Goal: Obtain resource: Download file/media

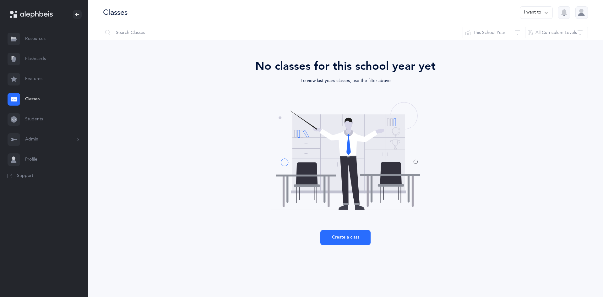
click at [30, 40] on link "Resources" at bounding box center [44, 39] width 88 height 20
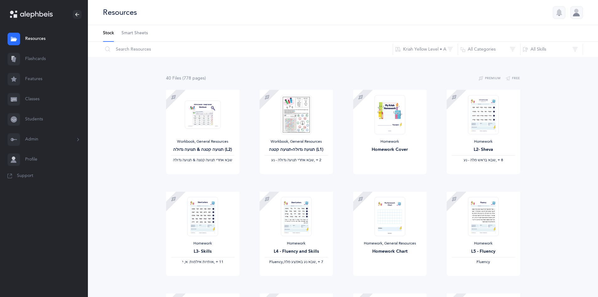
click at [129, 32] on span "Smart Sheets" at bounding box center [135, 33] width 26 height 6
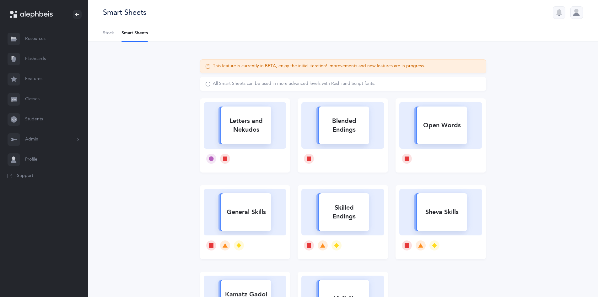
click at [224, 136] on div "Letters and Nekudos" at bounding box center [246, 125] width 50 height 25
select select
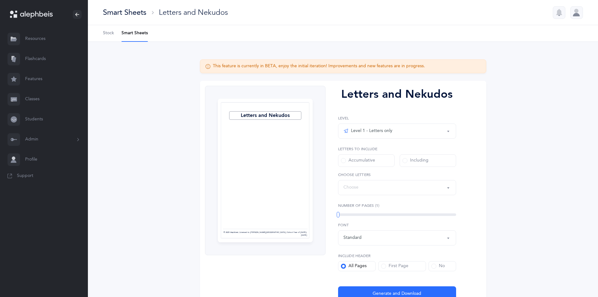
select select "27"
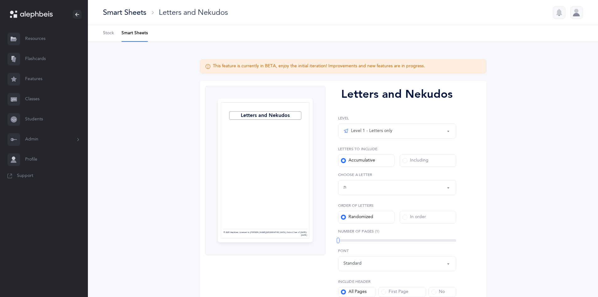
click at [406, 160] on span at bounding box center [405, 160] width 5 height 5
click at [0, 0] on input "Including" at bounding box center [0, 0] width 0 height 0
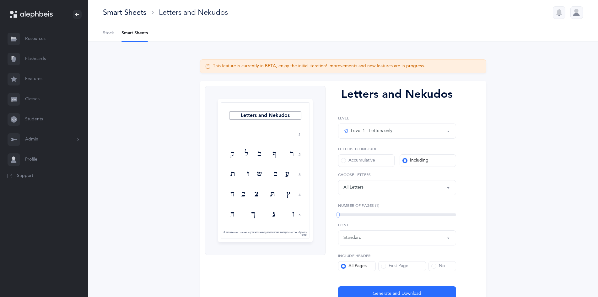
click at [449, 189] on button "Letters: All Letters" at bounding box center [397, 187] width 118 height 15
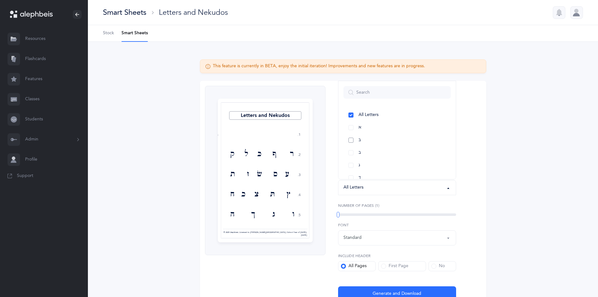
click at [351, 139] on link "בּ" at bounding box center [396, 140] width 107 height 13
select select "81"
click at [349, 122] on link "פּ" at bounding box center [396, 121] width 107 height 13
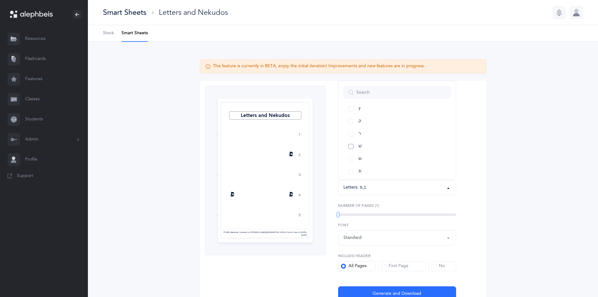
click at [350, 147] on link "שׁ" at bounding box center [396, 146] width 107 height 13
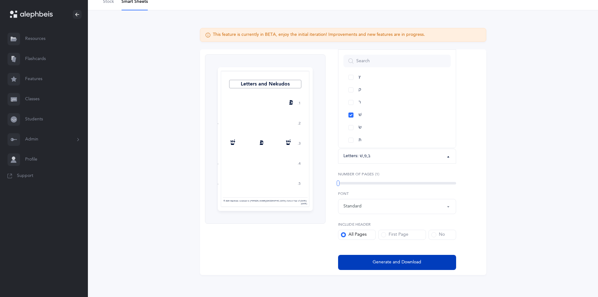
click at [420, 264] on span "Generate and Download" at bounding box center [397, 262] width 49 height 7
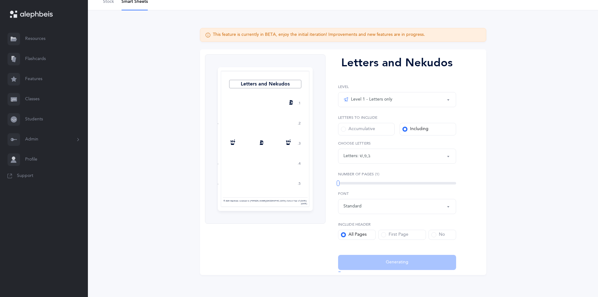
select select "81"
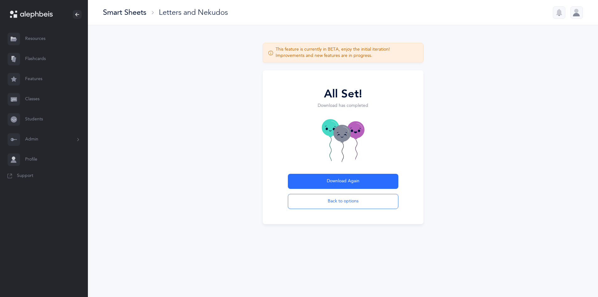
scroll to position [0, 0]
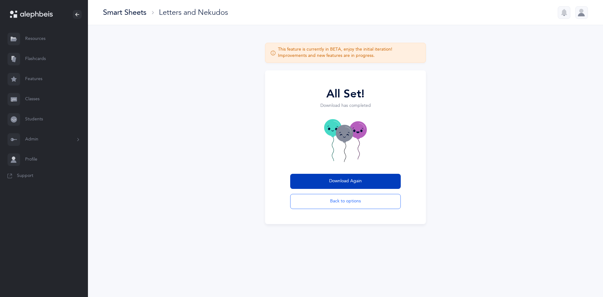
click at [376, 182] on button "Download Again" at bounding box center [345, 181] width 111 height 15
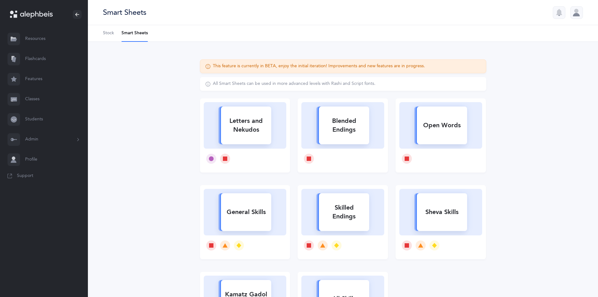
click at [243, 129] on div "Letters and Nekudos" at bounding box center [246, 125] width 50 height 25
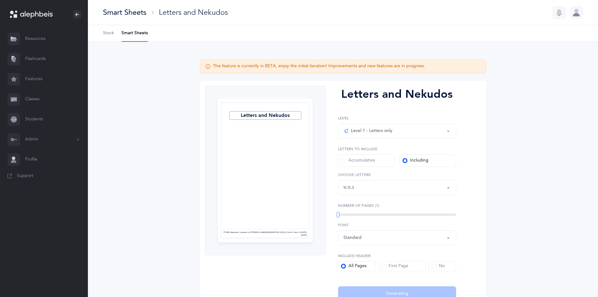
scroll to position [3, 0]
click at [448, 188] on button "Letters: בּ , פּ , שׁ" at bounding box center [397, 187] width 118 height 15
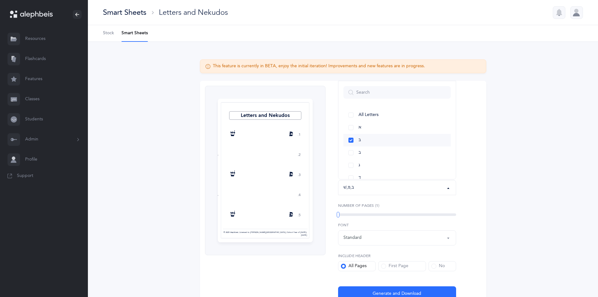
click at [351, 139] on link "בּ" at bounding box center [396, 140] width 107 height 13
click at [349, 171] on link "כּ" at bounding box center [396, 171] width 107 height 13
select select "82"
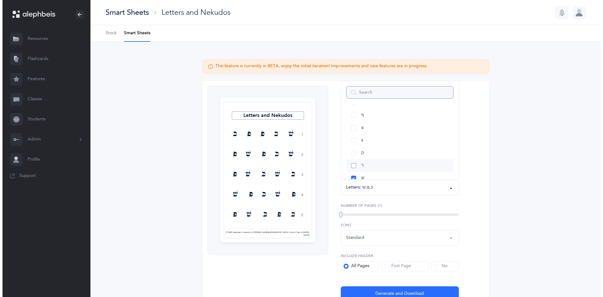
scroll to position [314, 0]
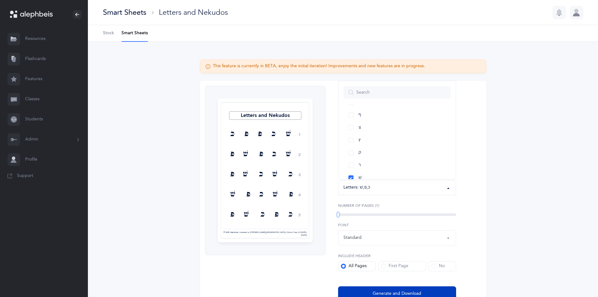
click at [395, 289] on button "Generate and Download" at bounding box center [397, 293] width 118 height 15
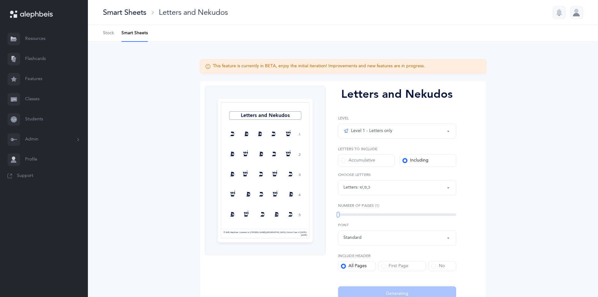
select select "82"
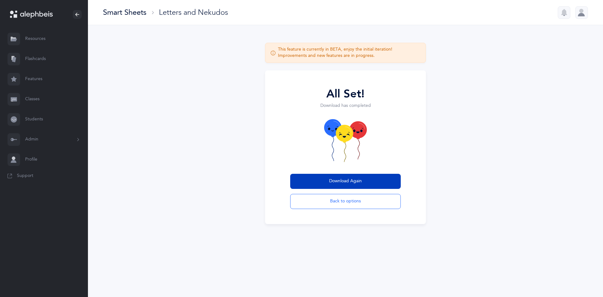
click at [343, 182] on span "Download Again" at bounding box center [345, 181] width 33 height 7
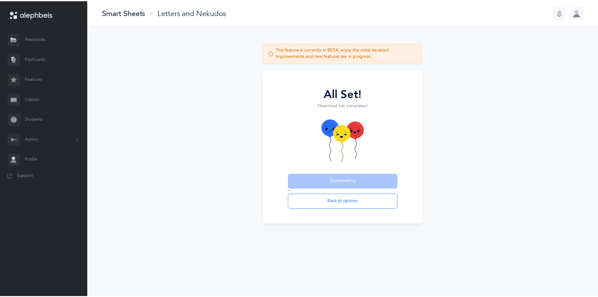
scroll to position [0, 0]
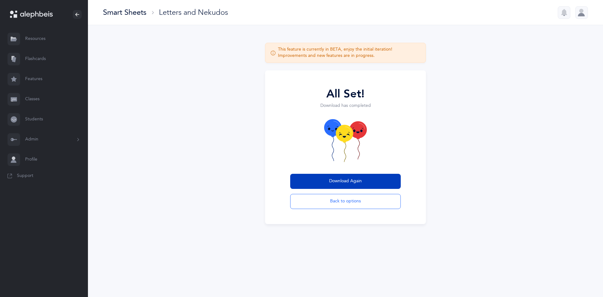
click at [323, 180] on button "Download Again" at bounding box center [345, 181] width 111 height 15
click at [163, 14] on div "Letters and Nekudos" at bounding box center [193, 12] width 69 height 10
click at [366, 203] on button "Back to options" at bounding box center [345, 201] width 111 height 15
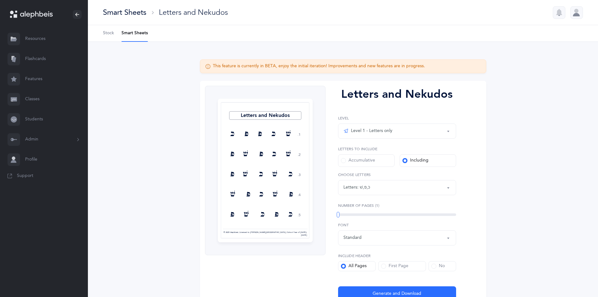
click at [432, 267] on span at bounding box center [433, 265] width 5 height 5
click at [0, 0] on input "No" at bounding box center [0, 0] width 0 height 0
click at [448, 187] on button "Letters: כּ , פּ , שׁ" at bounding box center [397, 187] width 118 height 15
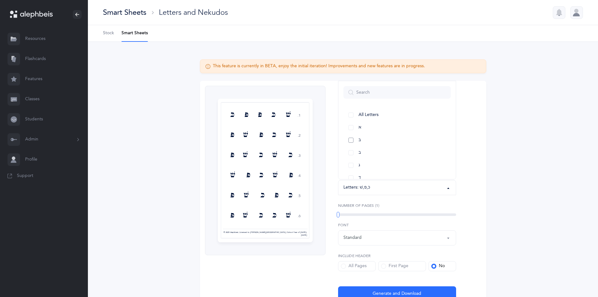
click at [350, 139] on link "בּ" at bounding box center [396, 140] width 107 height 13
select select "81"
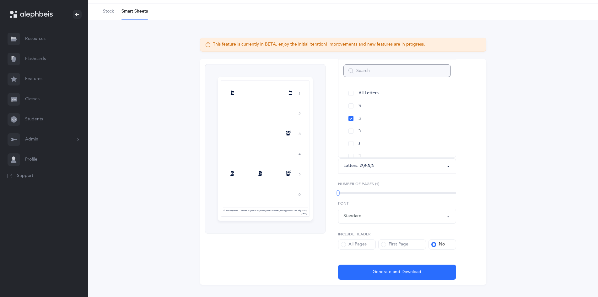
scroll to position [35, 0]
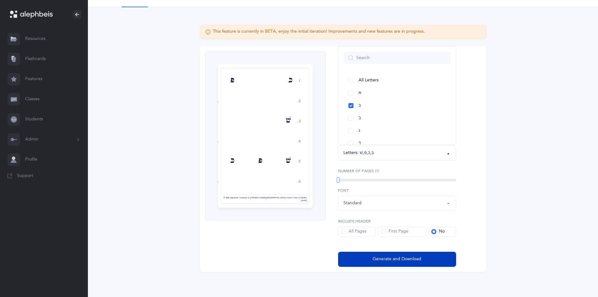
click at [403, 258] on span "Generate and Download" at bounding box center [397, 259] width 49 height 7
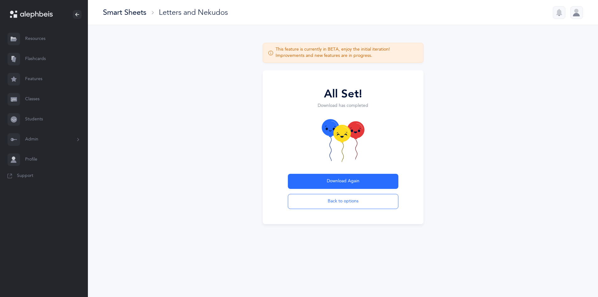
scroll to position [0, 0]
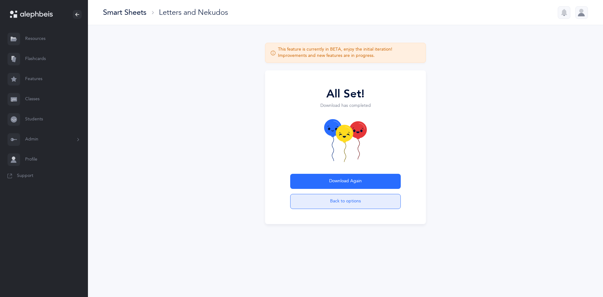
click at [347, 206] on button "Back to options" at bounding box center [345, 201] width 111 height 15
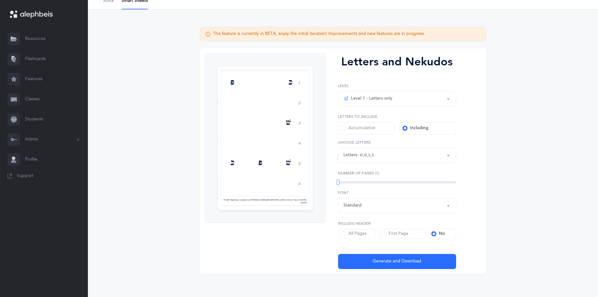
scroll to position [35, 0]
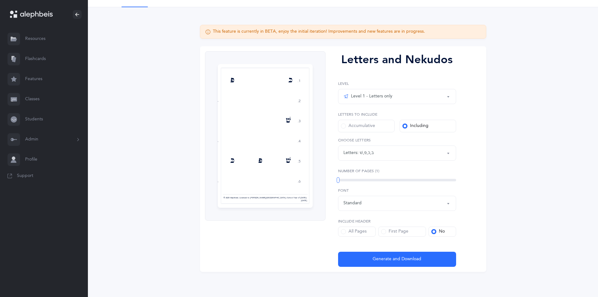
click at [40, 40] on link "Resources" at bounding box center [44, 39] width 88 height 20
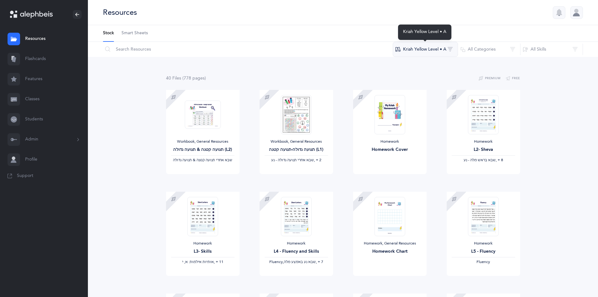
click at [442, 51] on button "Kriah Yellow Level • A" at bounding box center [425, 49] width 65 height 15
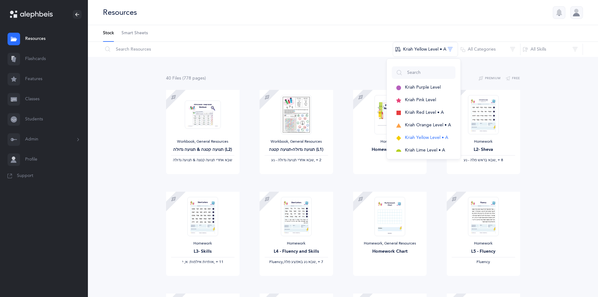
click at [35, 78] on link "Features" at bounding box center [44, 79] width 88 height 20
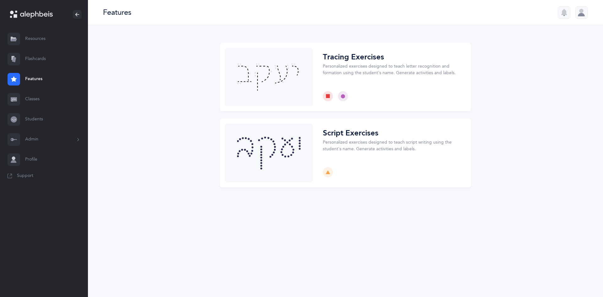
click at [38, 41] on link "Resources" at bounding box center [44, 39] width 88 height 20
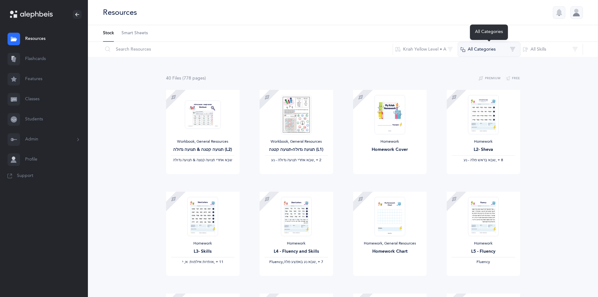
click at [510, 52] on button "All Categories" at bounding box center [489, 49] width 63 height 15
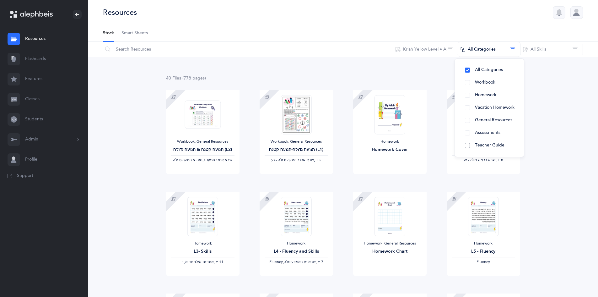
click at [500, 145] on span "Teacher Guide" at bounding box center [490, 145] width 30 height 5
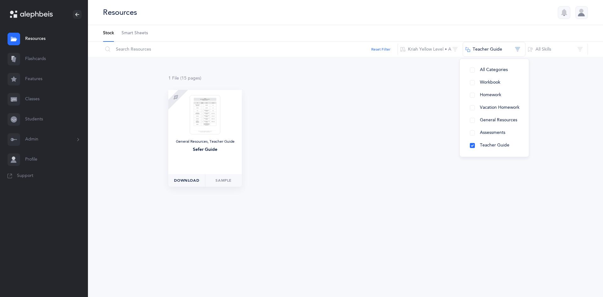
click at [194, 178] on span "Download" at bounding box center [186, 180] width 25 height 6
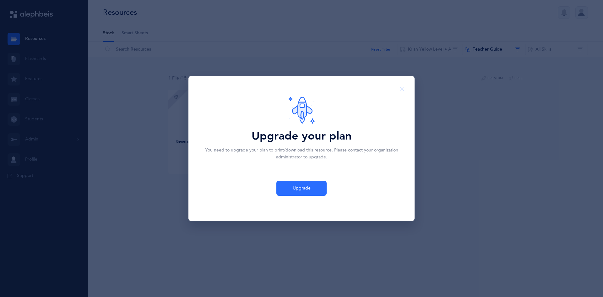
click at [400, 89] on icon "Close" at bounding box center [401, 89] width 5 height 6
